Goal: Check status: Check status

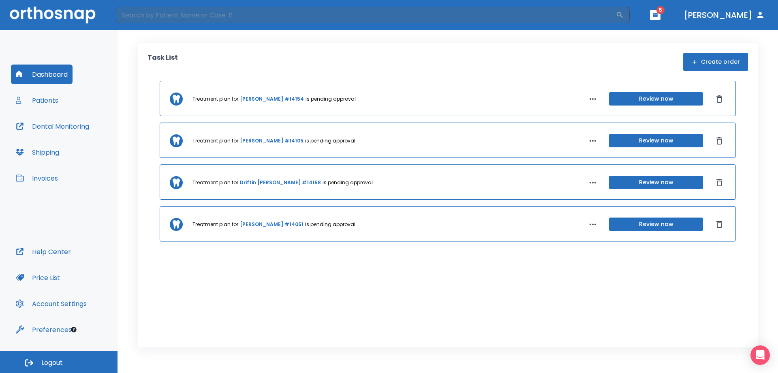
click at [37, 106] on button "Patients" at bounding box center [37, 99] width 52 height 19
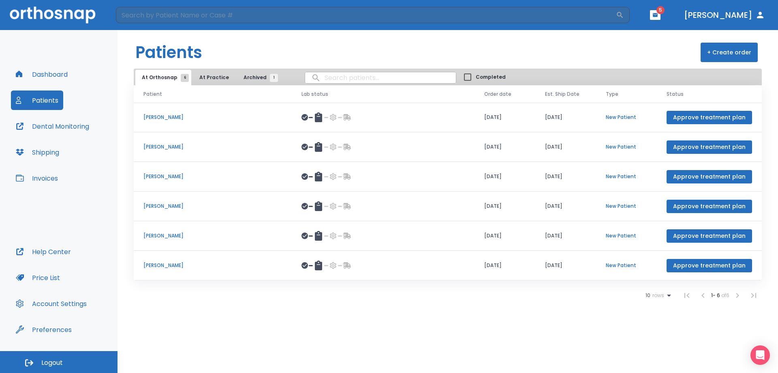
click at [170, 265] on p "[PERSON_NAME]" at bounding box center [213, 265] width 139 height 7
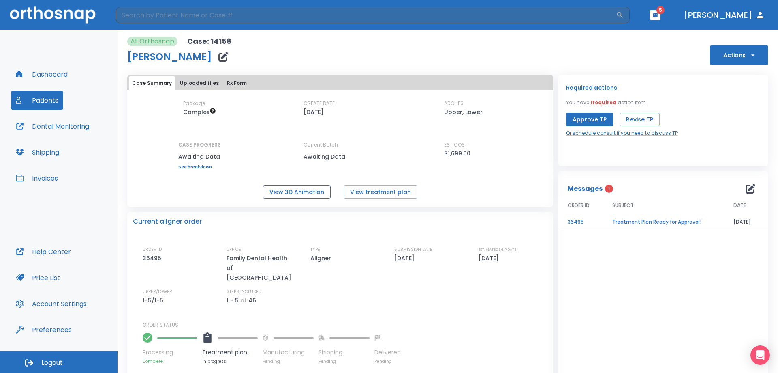
click at [298, 191] on button "View 3D Animation" at bounding box center [297, 191] width 68 height 13
click at [478, 187] on div "View 3D Animation View treatment plan" at bounding box center [340, 191] width 426 height 13
click at [429, 180] on div "Package Complex CREATE DATE [DATE] ARCHES Upper, Lower CASE PROGRESS Awaiting D…" at bounding box center [340, 149] width 426 height 99
click at [354, 250] on div "TYPE Aligner" at bounding box center [345, 264] width 69 height 36
click at [417, 116] on div "Package Complex CREATE DATE [DATE] ARCHES Upper, Lower CASE PROGRESS Awaiting D…" at bounding box center [340, 134] width 426 height 69
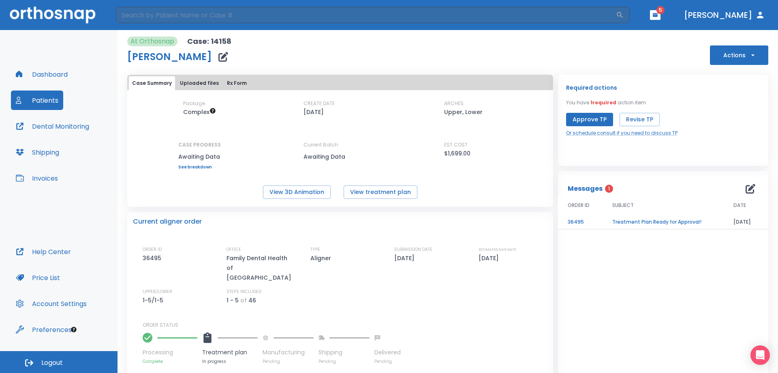
click at [47, 95] on button "Patients" at bounding box center [37, 99] width 52 height 19
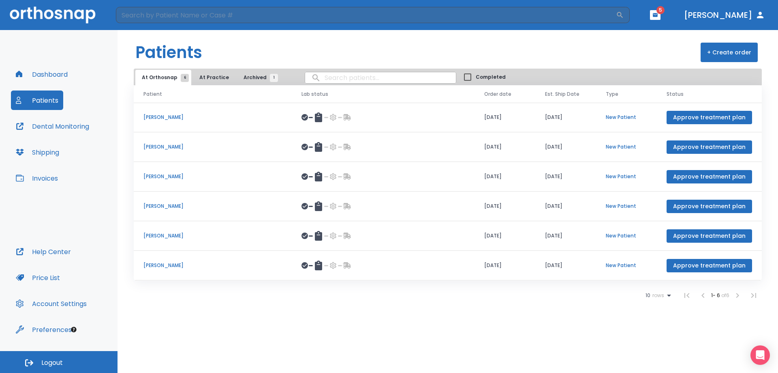
click at [274, 318] on div "Patients + Create order At Orthosnap 6 At Practice Archived 1 Completed Patient…" at bounding box center [448, 201] width 661 height 343
click at [166, 233] on p "[PERSON_NAME]" at bounding box center [213, 235] width 139 height 7
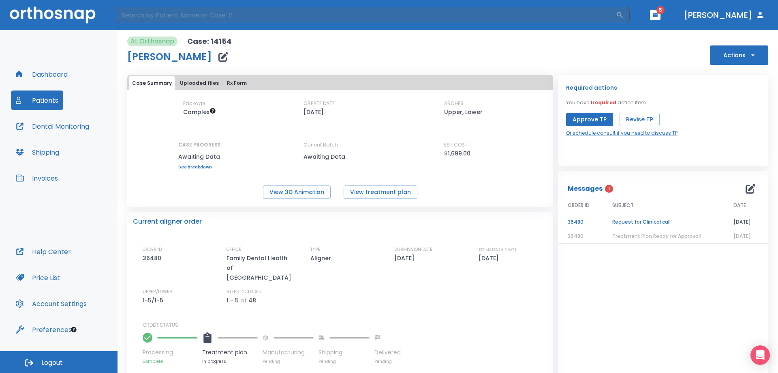
click at [644, 221] on td "Request for Clinical call" at bounding box center [663, 222] width 121 height 14
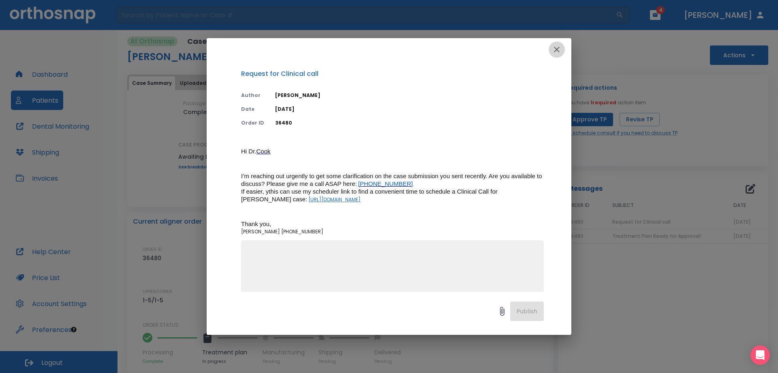
click at [556, 51] on icon "button" at bounding box center [557, 50] width 6 height 6
